Goal: Task Accomplishment & Management: Use online tool/utility

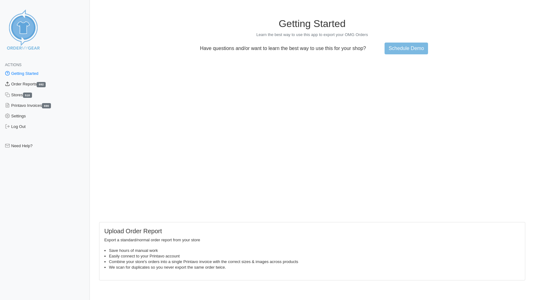
click at [34, 85] on link "Order Reports 692" at bounding box center [45, 84] width 90 height 11
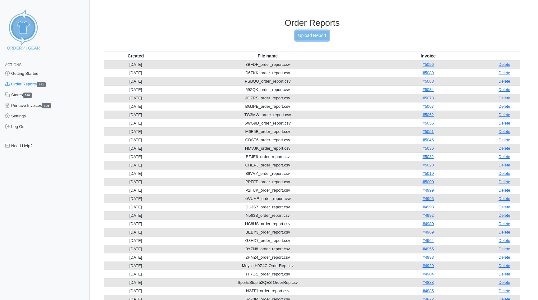
click at [311, 37] on link "Upload Report" at bounding box center [312, 36] width 34 height 10
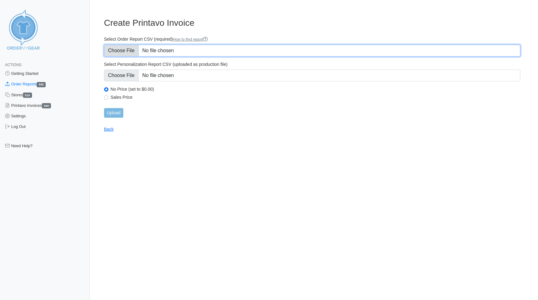
click at [122, 54] on input "Select Order Report CSV (required) How to find report" at bounding box center [312, 51] width 416 height 12
type input "C:\fakepath\W5QMA_order_report.csv"
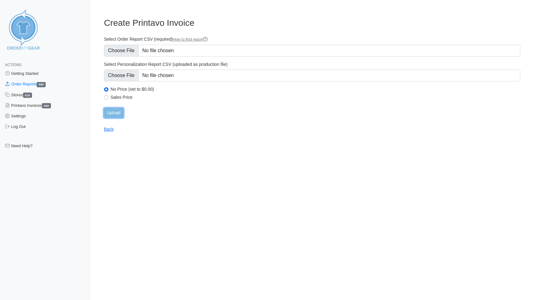
click at [114, 112] on input "Upload" at bounding box center [113, 113] width 19 height 10
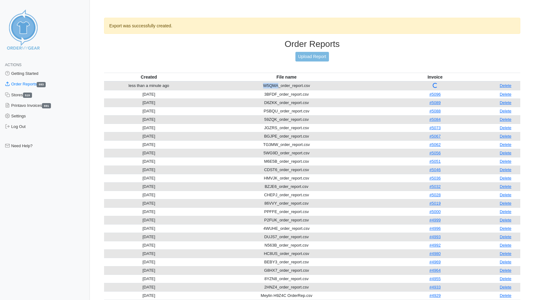
drag, startPoint x: 277, startPoint y: 75, endPoint x: 261, endPoint y: 75, distance: 16.2
click at [261, 81] on td "W5QMA_order_report.csv" at bounding box center [286, 85] width 185 height 9
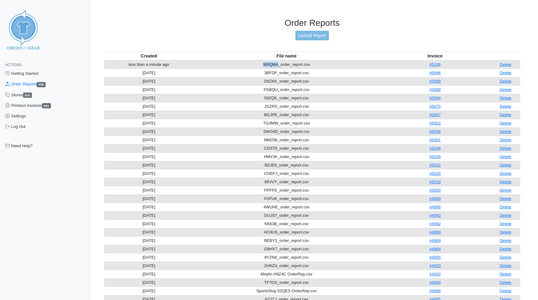
drag, startPoint x: 263, startPoint y: 53, endPoint x: 276, endPoint y: 53, distance: 13.4
click at [276, 60] on td "W5QMA_order_report.csv" at bounding box center [286, 64] width 185 height 9
copy td "W5QMA"
